Goal: Find specific page/section: Find specific page/section

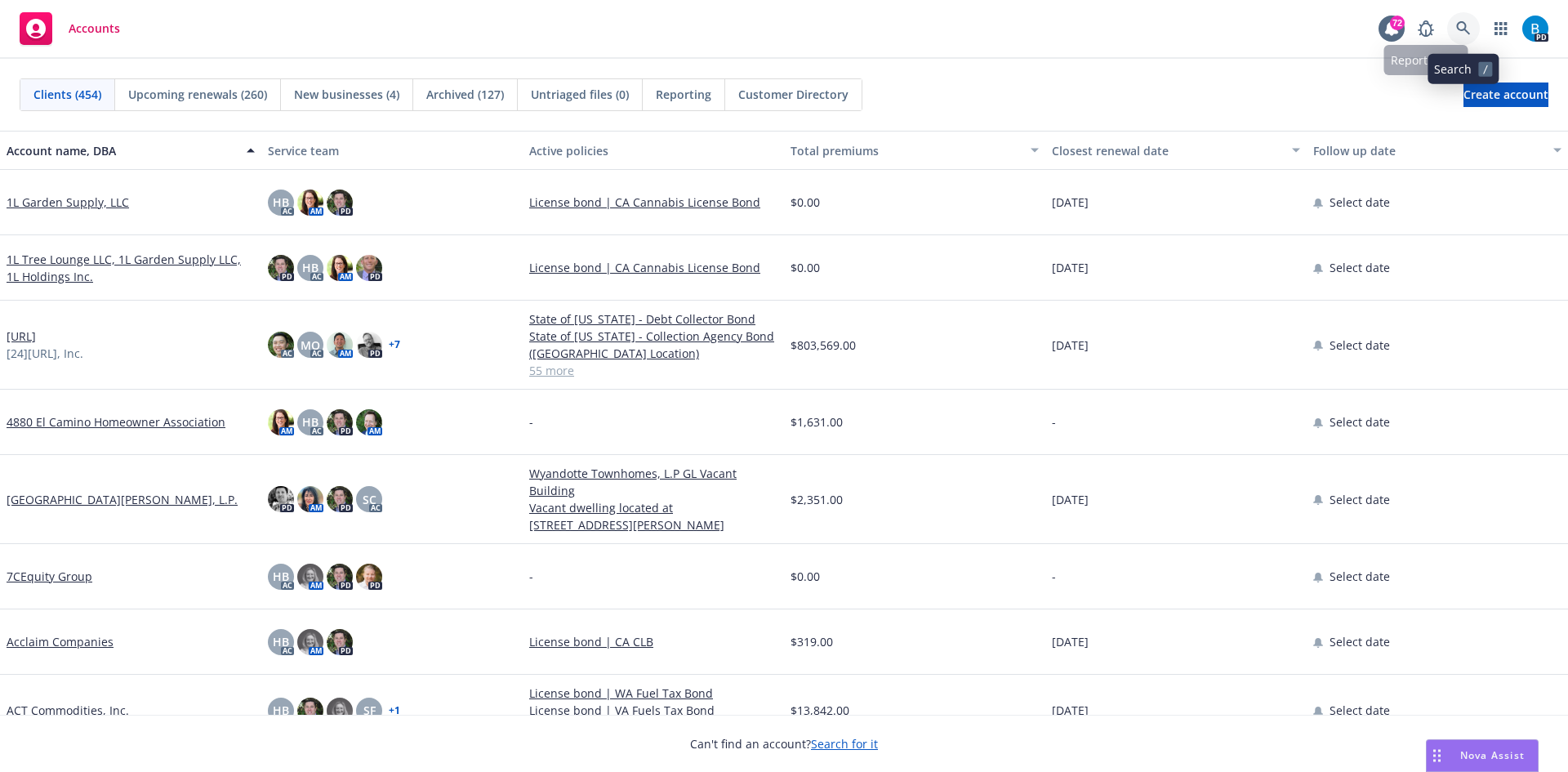
click at [1463, 27] on icon at bounding box center [1463, 29] width 14 height 14
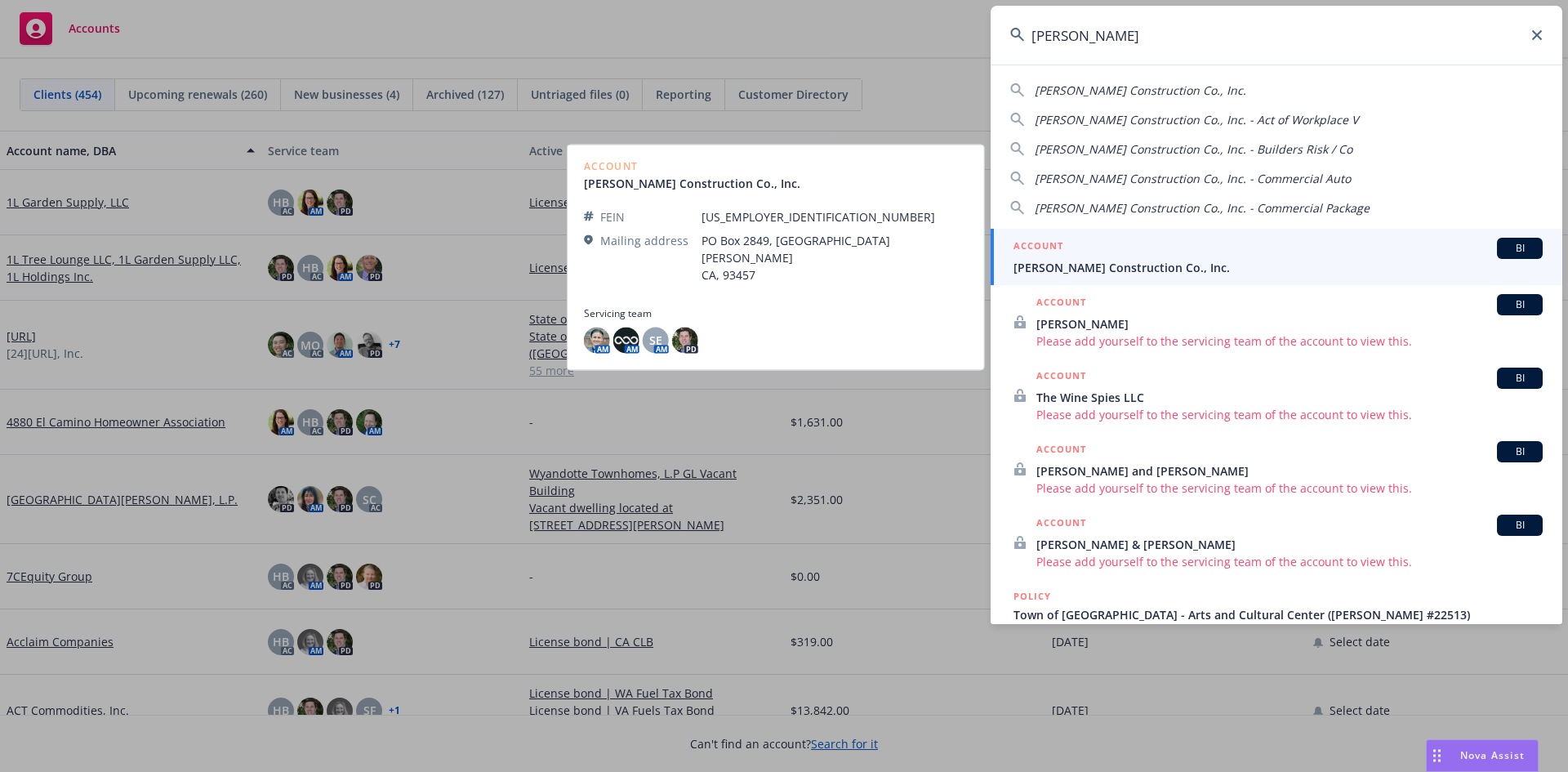
type input "[PERSON_NAME]"
click at [1139, 262] on span "[PERSON_NAME] Construction Co., Inc." at bounding box center [1278, 267] width 530 height 17
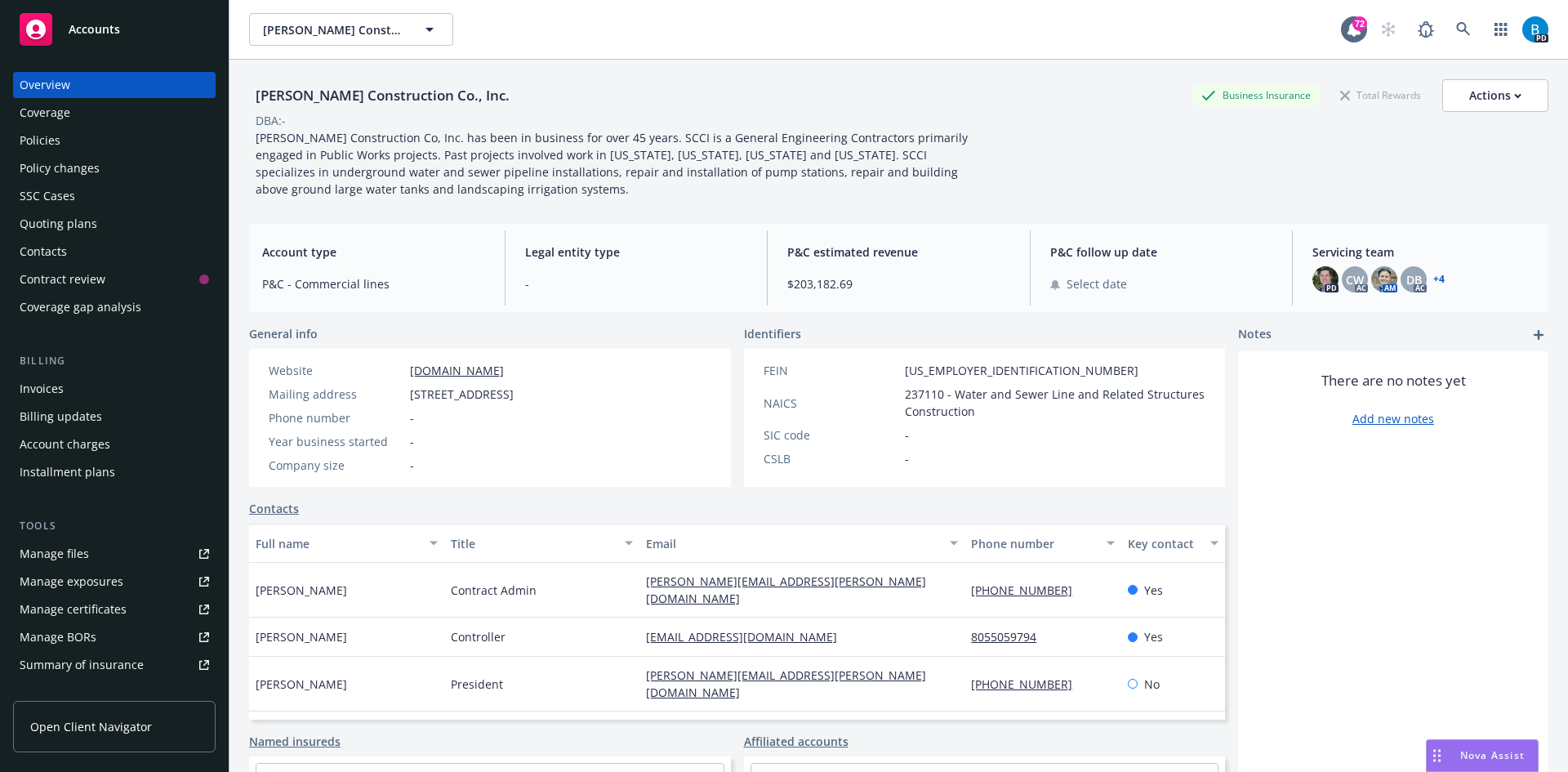
click at [40, 144] on div "Policies" at bounding box center [39, 140] width 40 height 26
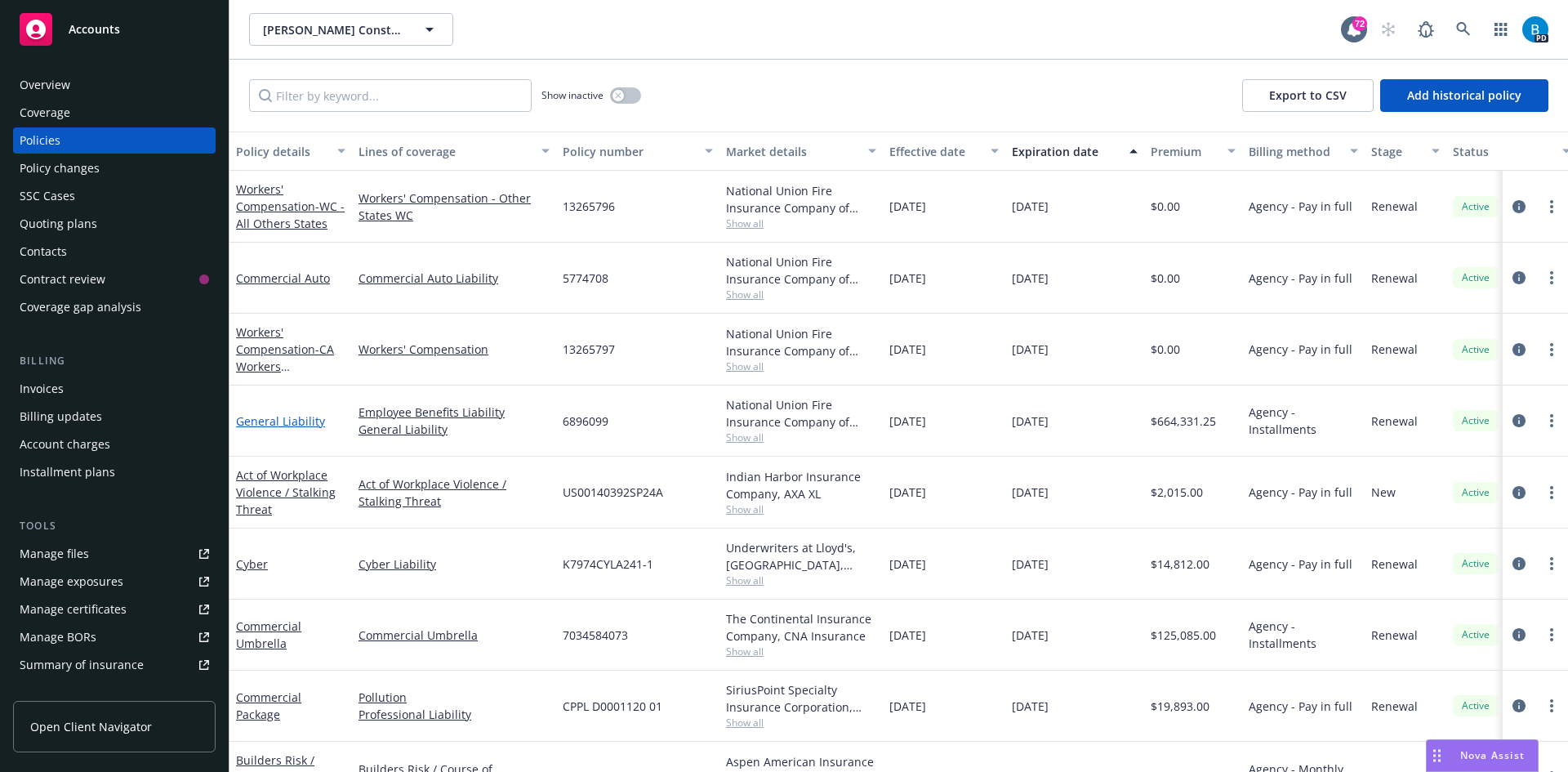
click at [296, 421] on link "General Liability" at bounding box center [280, 420] width 89 height 15
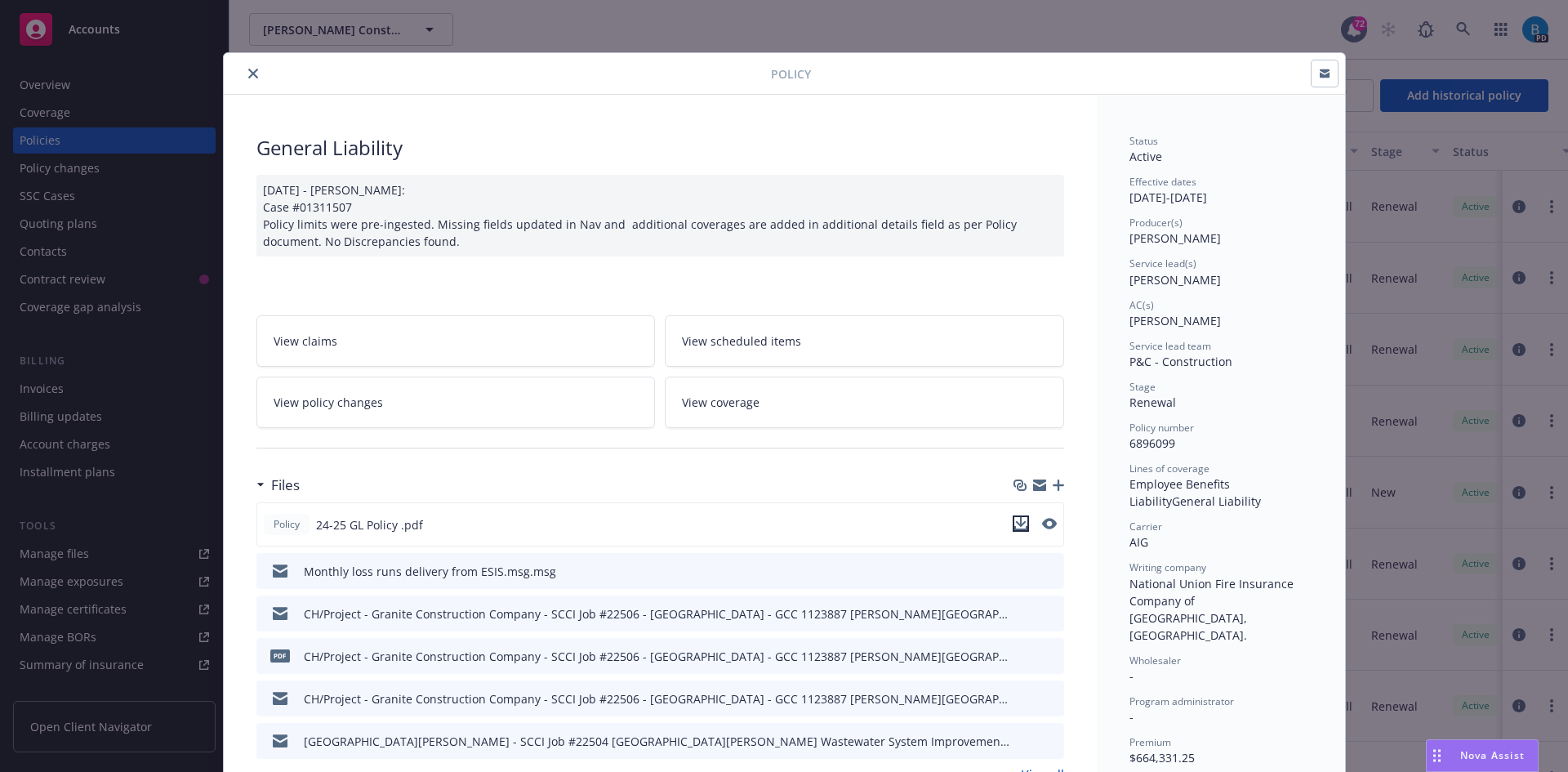
click at [1018, 527] on icon "download file" at bounding box center [1021, 523] width 13 height 13
click at [250, 76] on icon "close" at bounding box center [253, 73] width 10 height 10
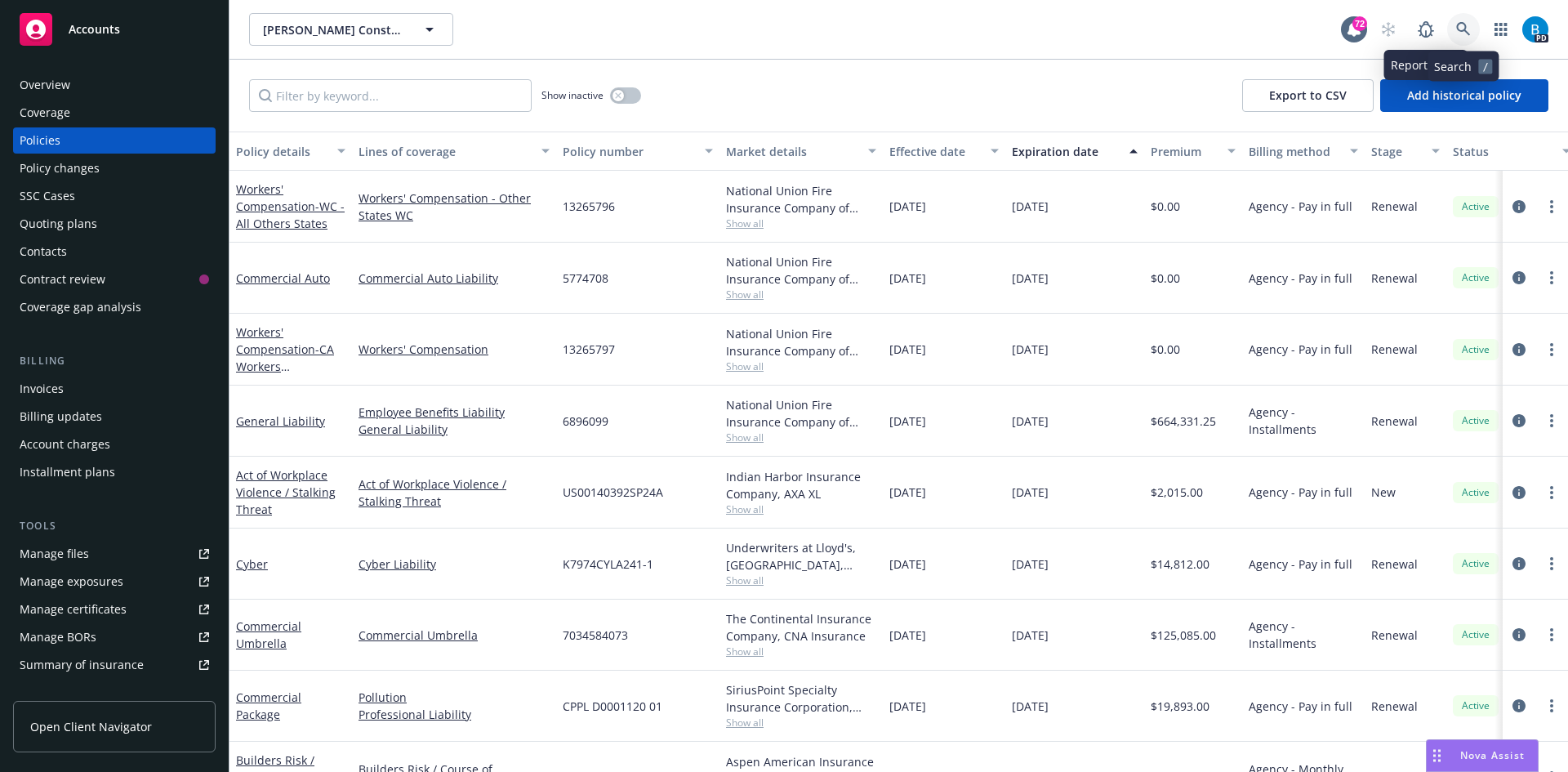
click at [1459, 30] on icon at bounding box center [1462, 29] width 13 height 13
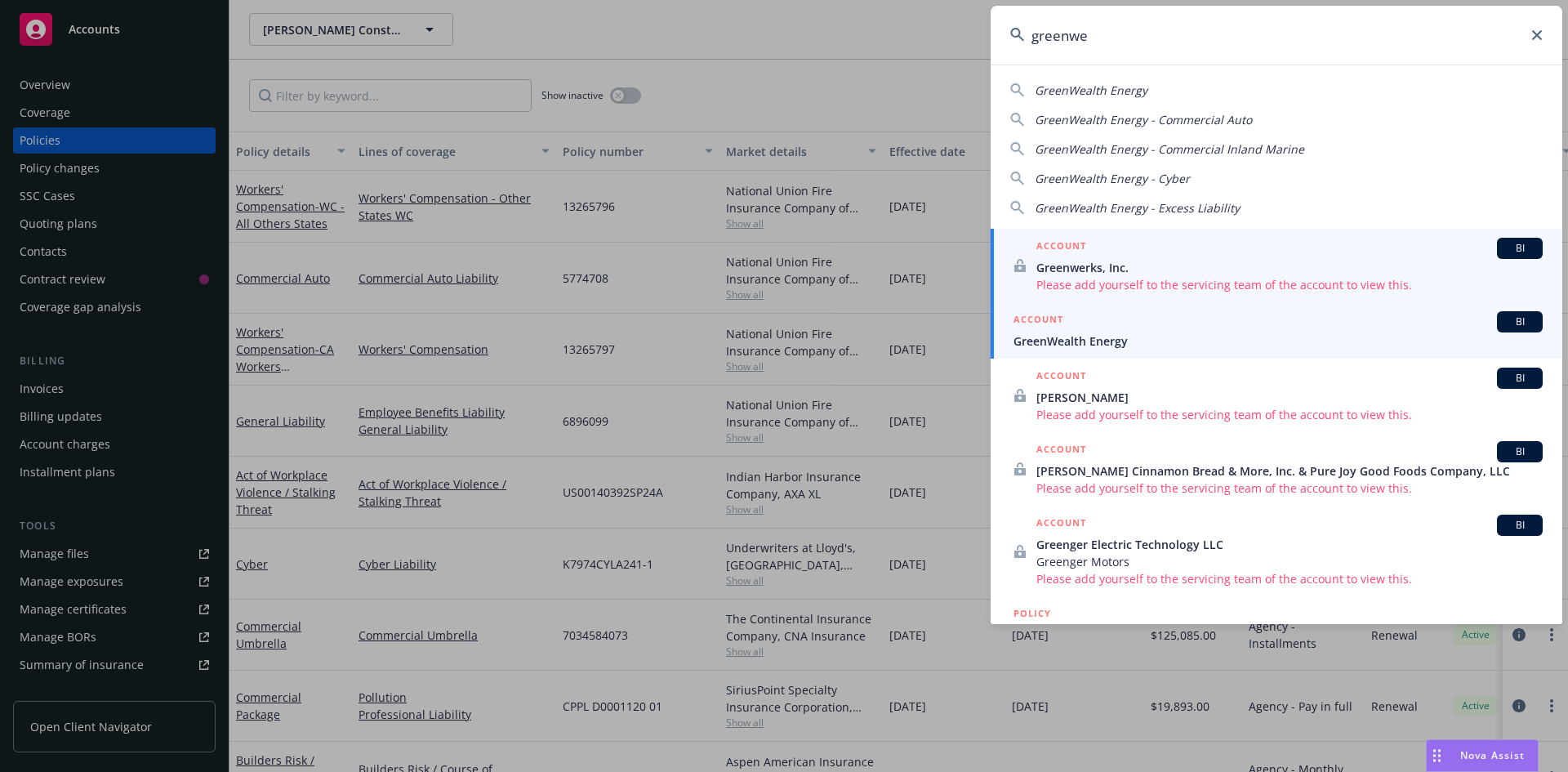
type input "greenwe"
click at [1078, 333] on span "GreenWealth Energy" at bounding box center [1278, 340] width 530 height 17
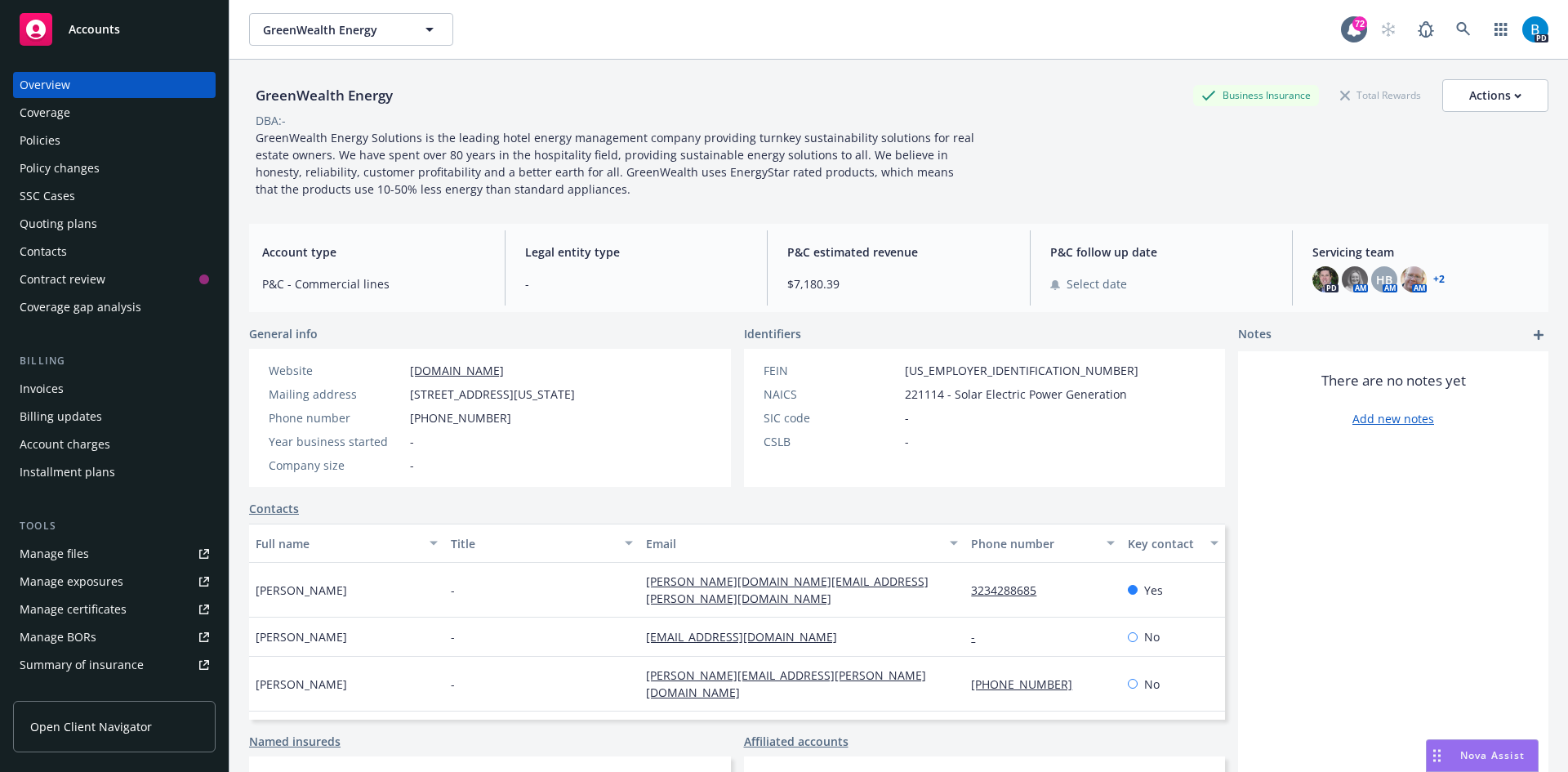
click at [1433, 277] on link "+ 2" at bounding box center [1439, 279] width 12 height 10
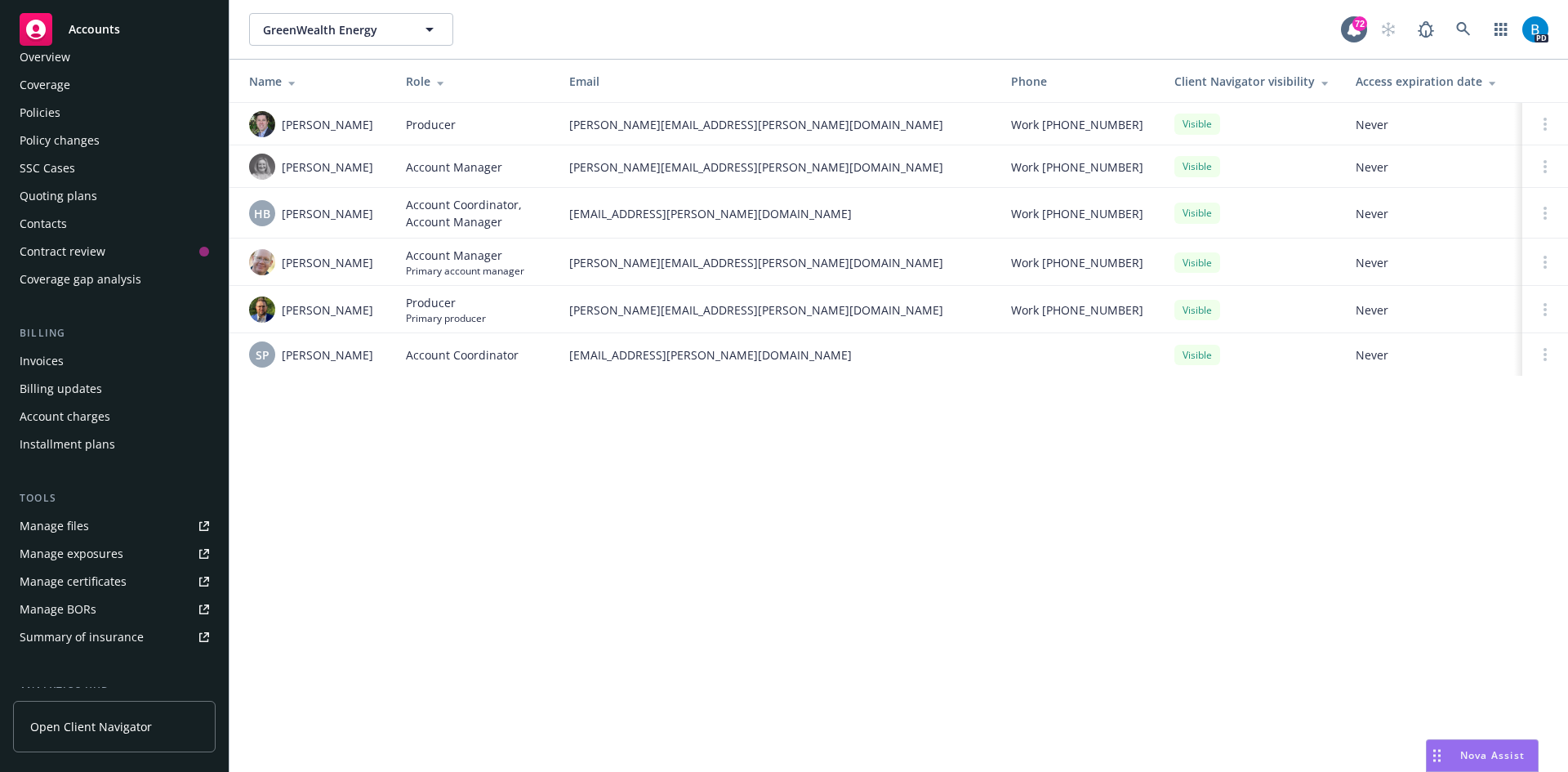
scroll to position [20, 0]
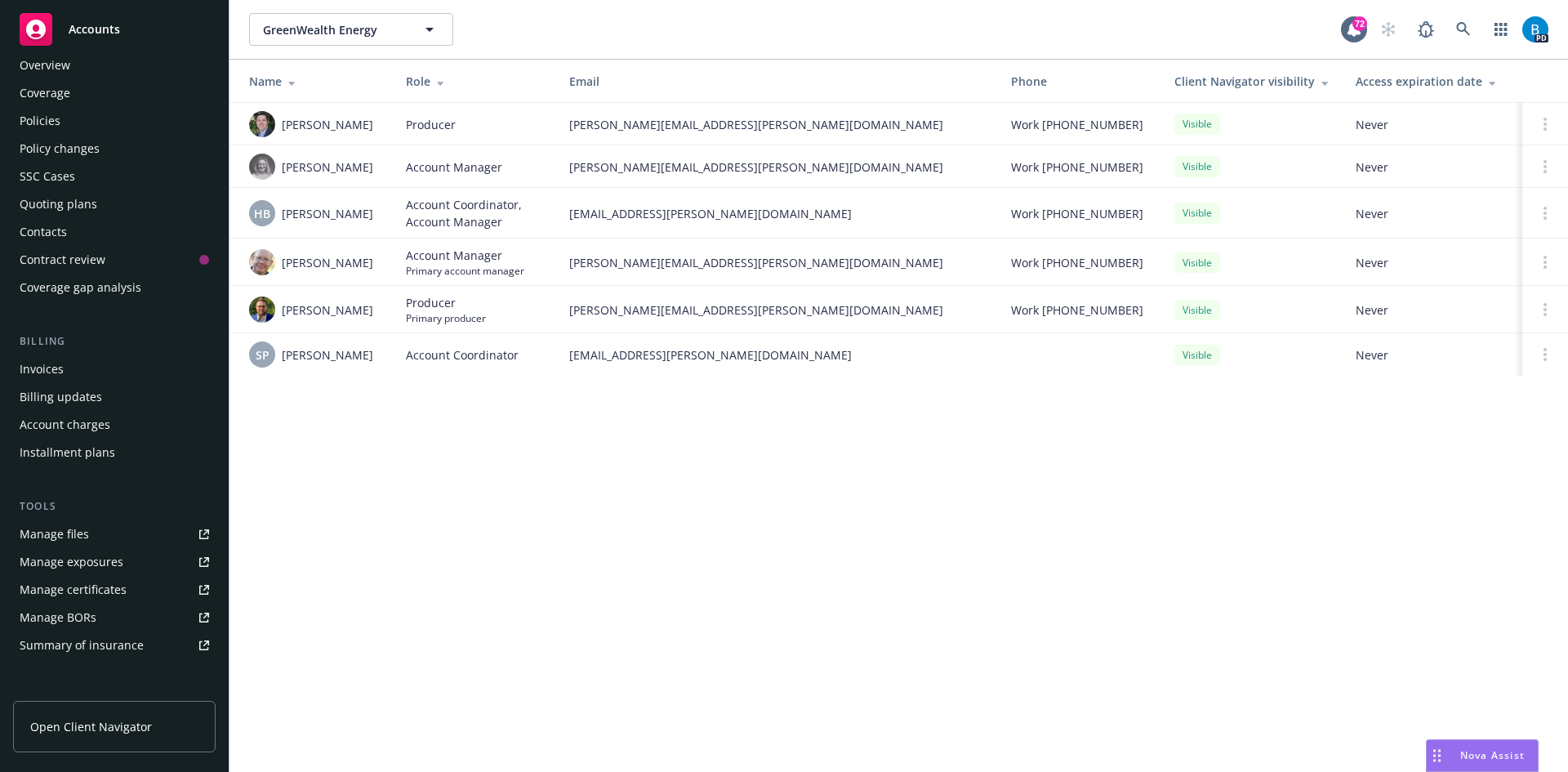
drag, startPoint x: 49, startPoint y: 117, endPoint x: 60, endPoint y: 131, distance: 17.8
click at [49, 117] on div "Policies" at bounding box center [39, 120] width 40 height 26
